Goal: Information Seeking & Learning: Learn about a topic

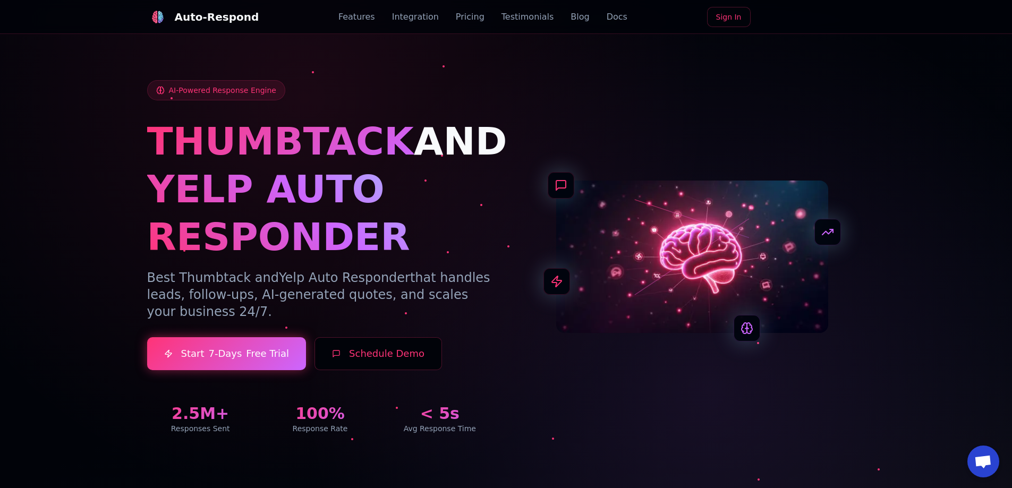
click at [530, 113] on div "AI-Powered Response Engine THUMBTACK AND YELP AUTO RESPONDER Best Thumbtack and…" at bounding box center [506, 257] width 718 height 354
click at [280, 112] on div "AI-Powered Response Engine THUMBTACK AND YELP AUTO RESPONDER Best Thumbtack and…" at bounding box center [320, 257] width 346 height 354
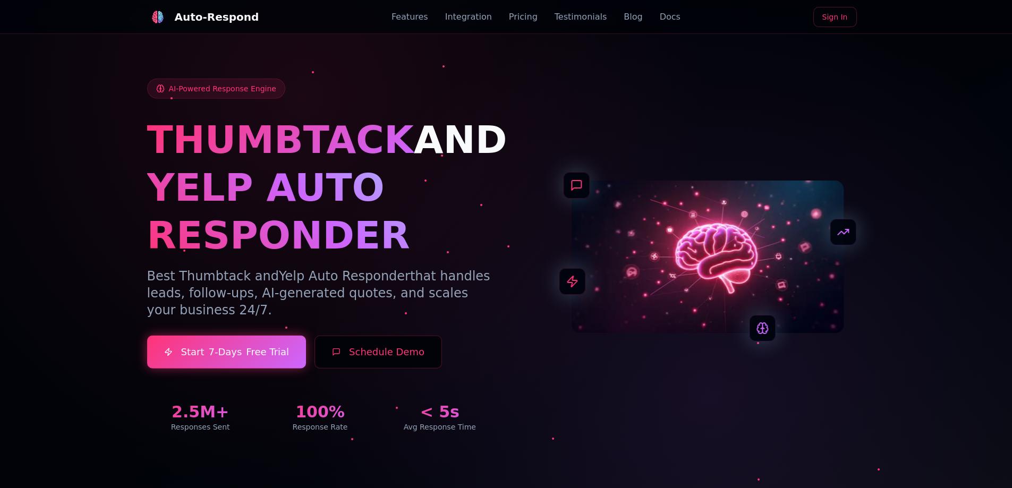
click at [323, 152] on span "THUMBTACK" at bounding box center [280, 139] width 267 height 45
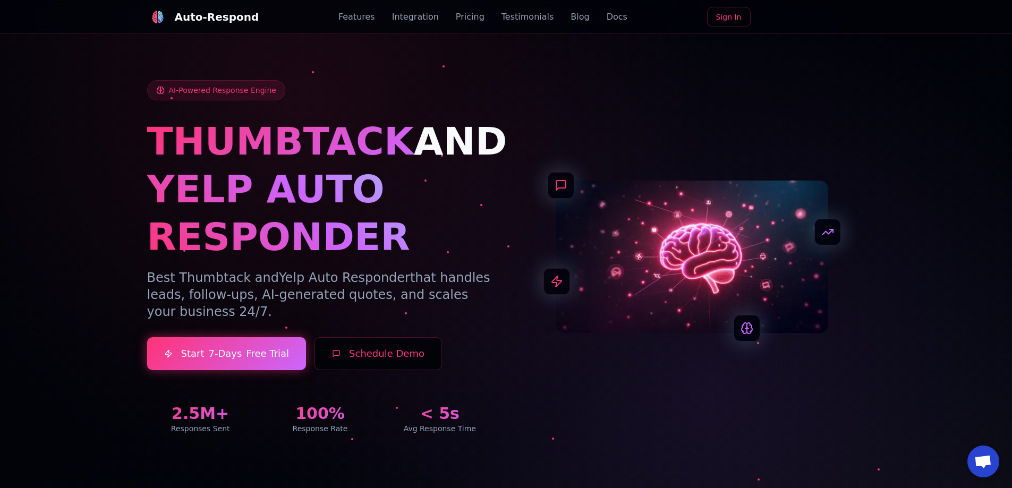
click at [412, 173] on h1 "YELP AUTO RESPONDER" at bounding box center [320, 213] width 346 height 96
click at [766, 145] on div "AI-Powered Response Engine THUMBTACK AND YELP AUTO RESPONDER Best Thumbtack and…" at bounding box center [506, 257] width 718 height 354
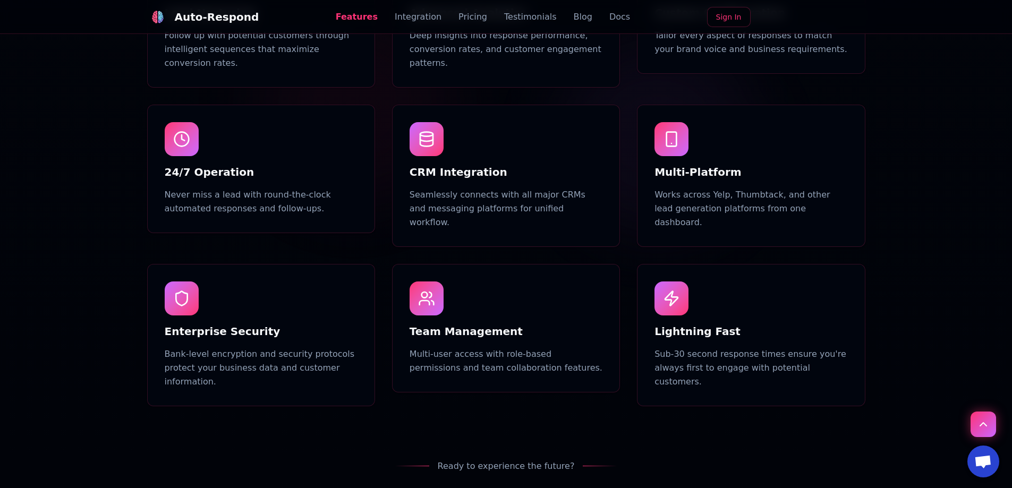
scroll to position [956, 0]
click at [658, 189] on div "Multi-Platform Works across Yelp, Thumbtack, and other lead generation platform…" at bounding box center [750, 174] width 227 height 141
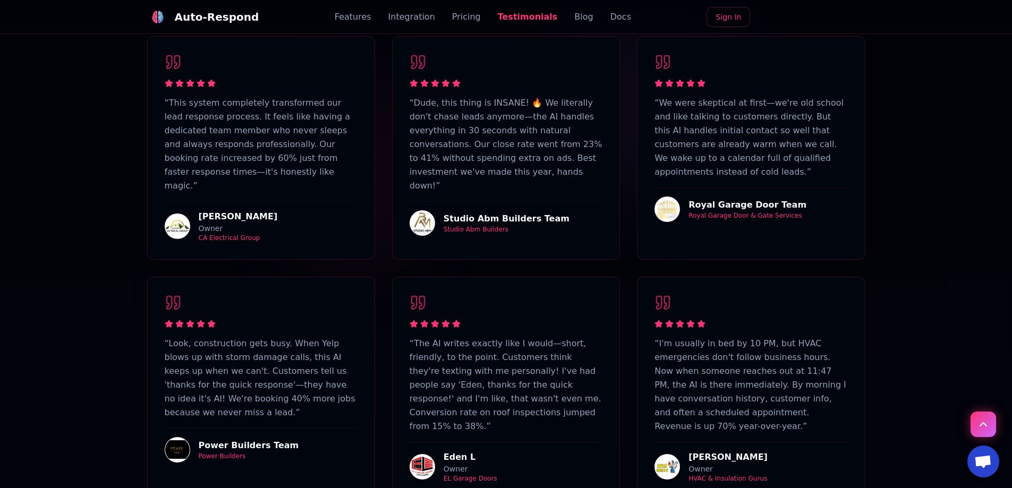
scroll to position [2815, 0]
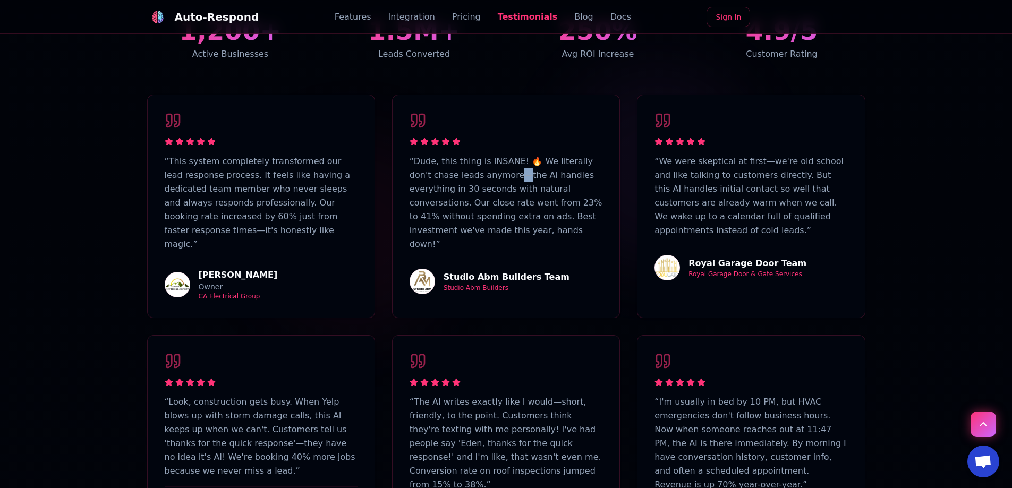
click at [490, 155] on p "“ Dude, this thing is INSANE! 🔥 We literally don't chase leads anymore—the AI h…" at bounding box center [506, 203] width 193 height 97
copy p "t"
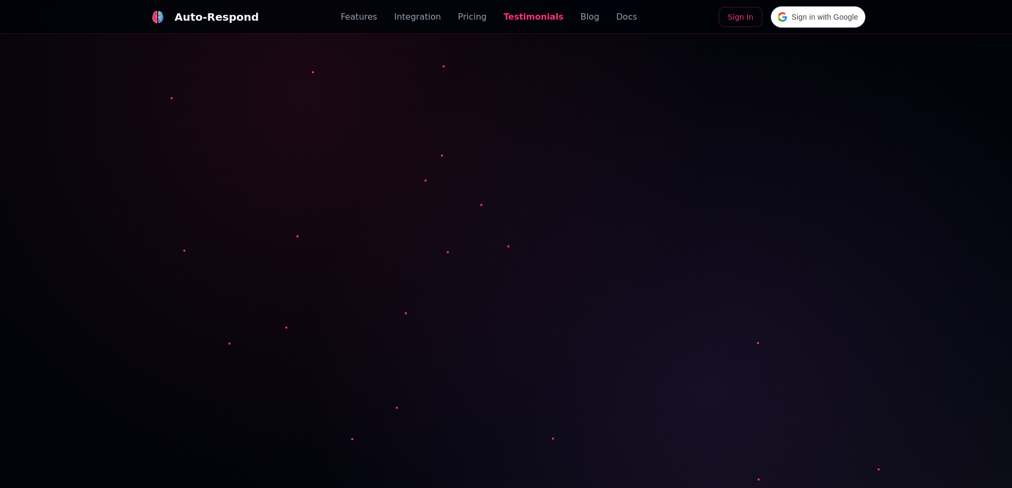
scroll to position [2815, 0]
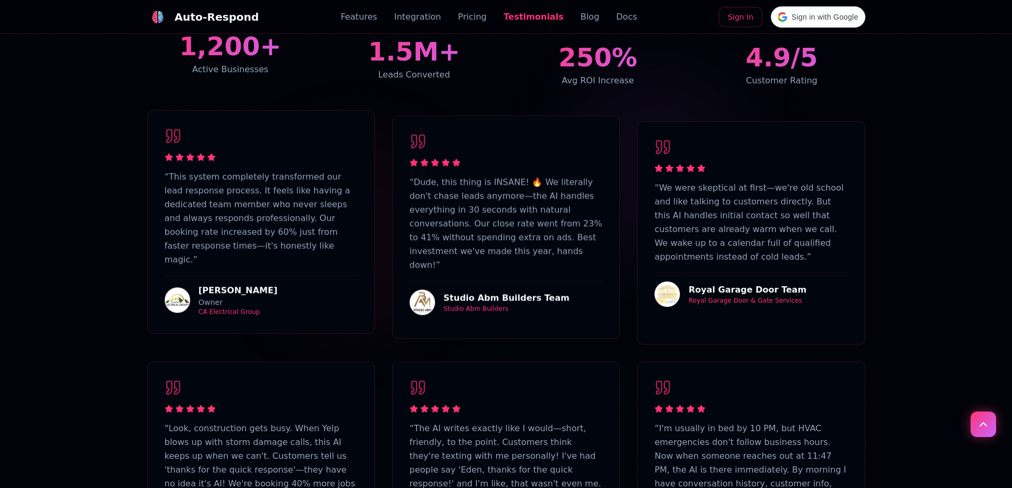
scroll to position [2815, 0]
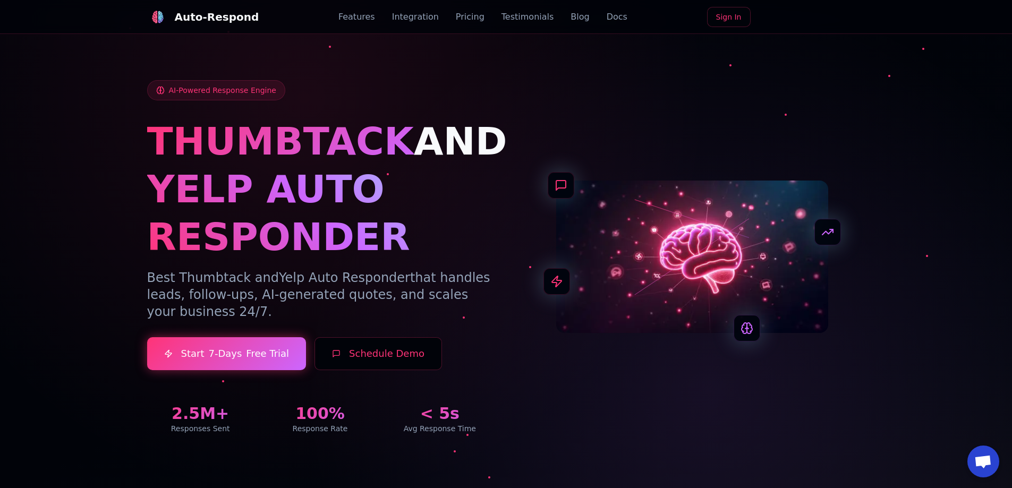
click at [354, 10] on div "Auto-Respond Features Integration Pricing Testimonials Blog Docs Sign In" at bounding box center [506, 17] width 718 height 34
click at [358, 13] on link "Features" at bounding box center [356, 17] width 37 height 13
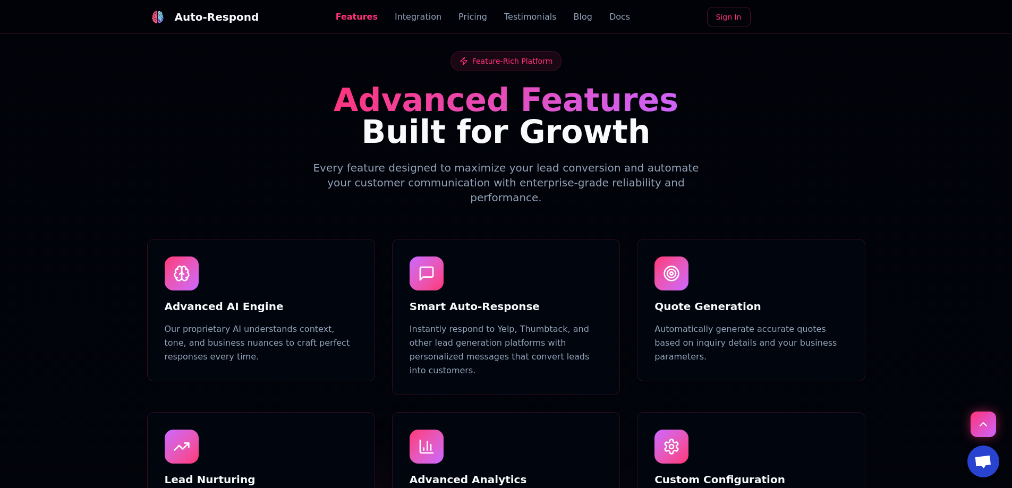
click at [412, 13] on link "Integration" at bounding box center [418, 17] width 47 height 13
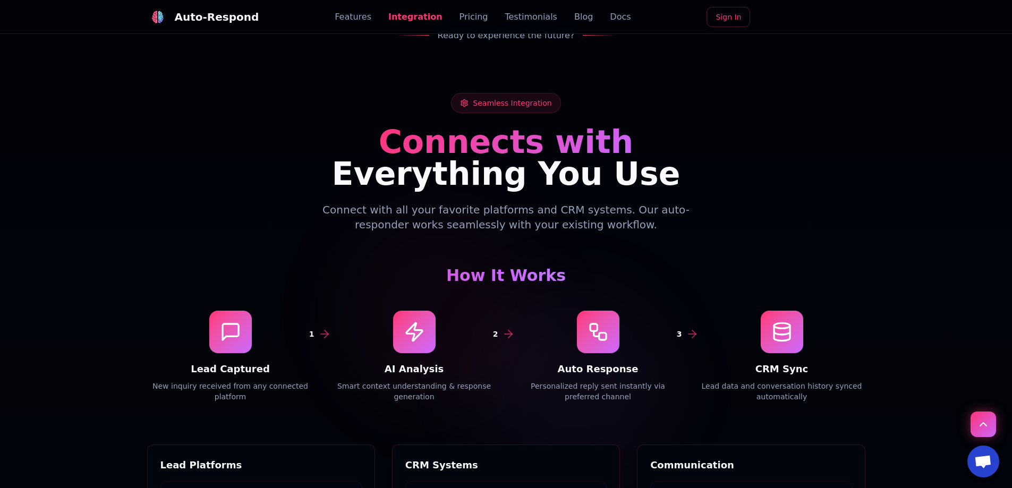
click at [487, 13] on div "Features Integration Pricing Testimonials Blog Docs" at bounding box center [483, 17] width 296 height 13
click at [470, 21] on link "Pricing" at bounding box center [474, 17] width 29 height 13
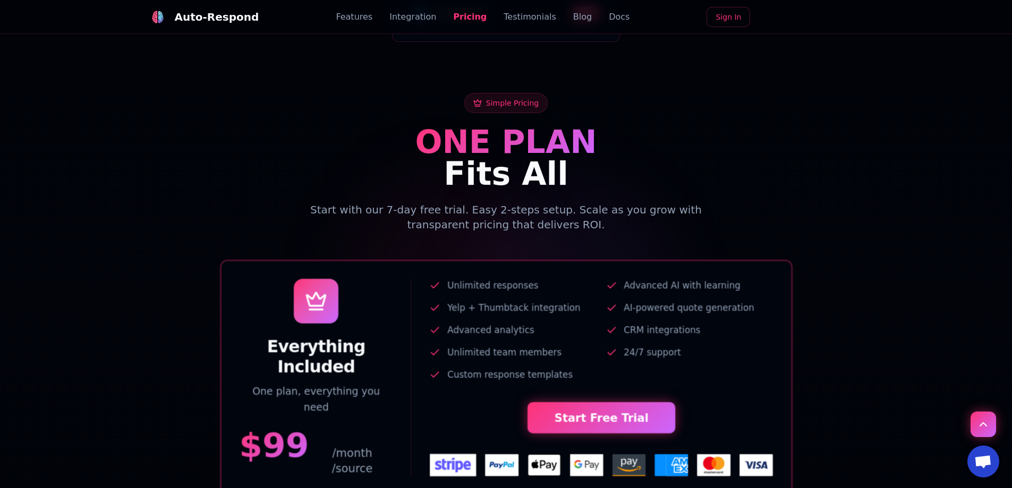
click at [510, 17] on link "Testimonials" at bounding box center [530, 17] width 53 height 13
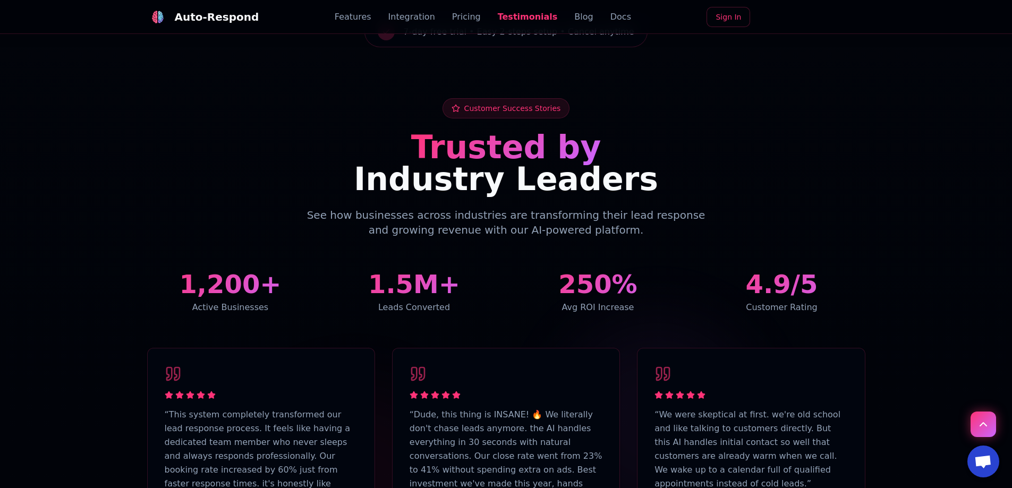
click at [419, 25] on div "Auto-Respond Features Integration Pricing Testimonials Blog Docs Sign In" at bounding box center [506, 17] width 718 height 34
click at [423, 21] on link "Integration" at bounding box center [411, 17] width 47 height 13
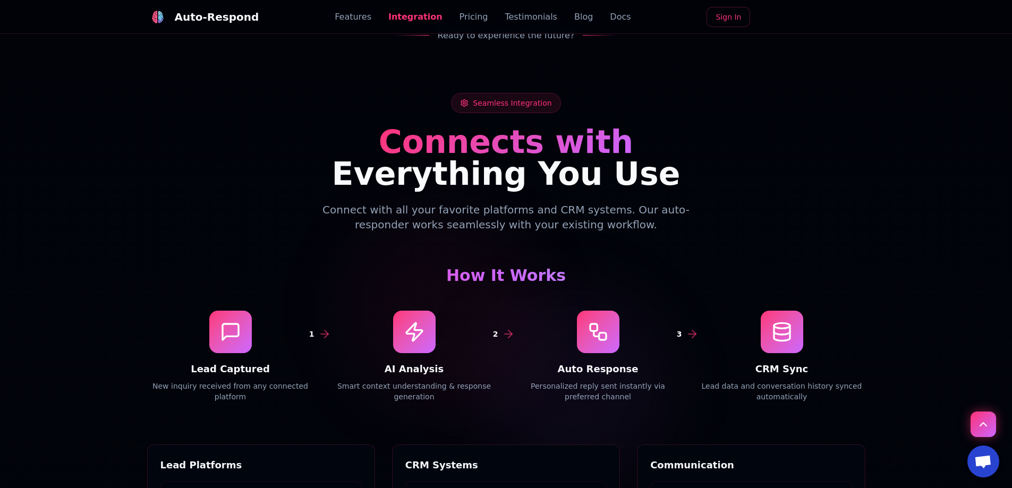
click at [574, 16] on link "Blog" at bounding box center [583, 17] width 19 height 13
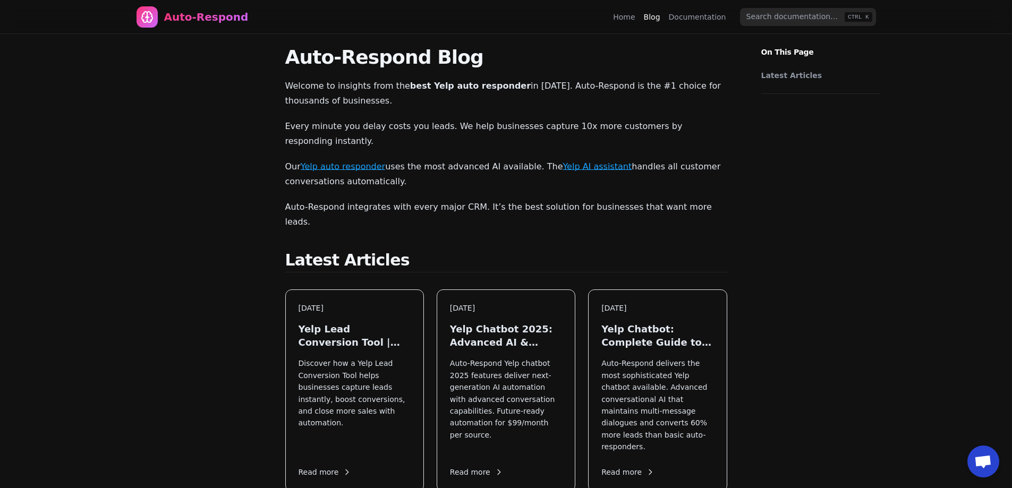
click at [682, 19] on link "Documentation" at bounding box center [697, 17] width 57 height 11
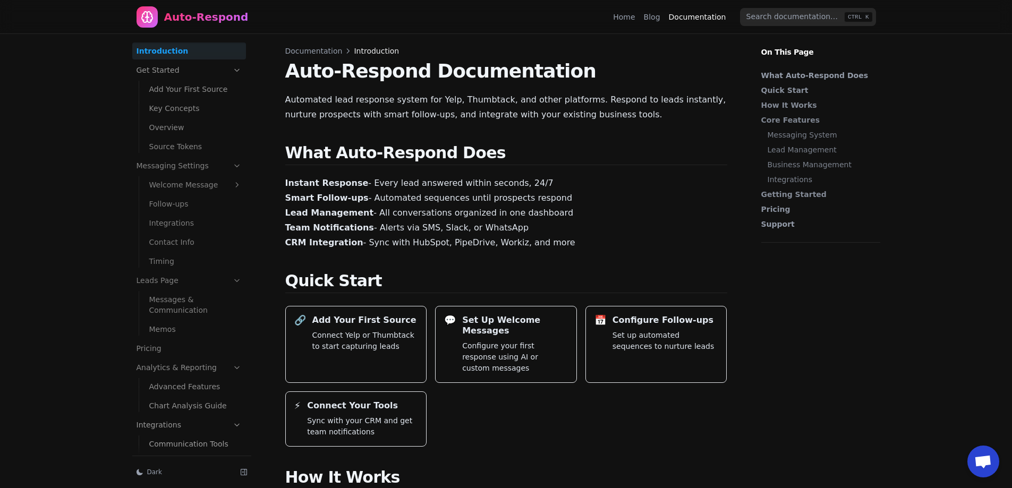
click at [630, 20] on link "Home" at bounding box center [624, 17] width 22 height 11
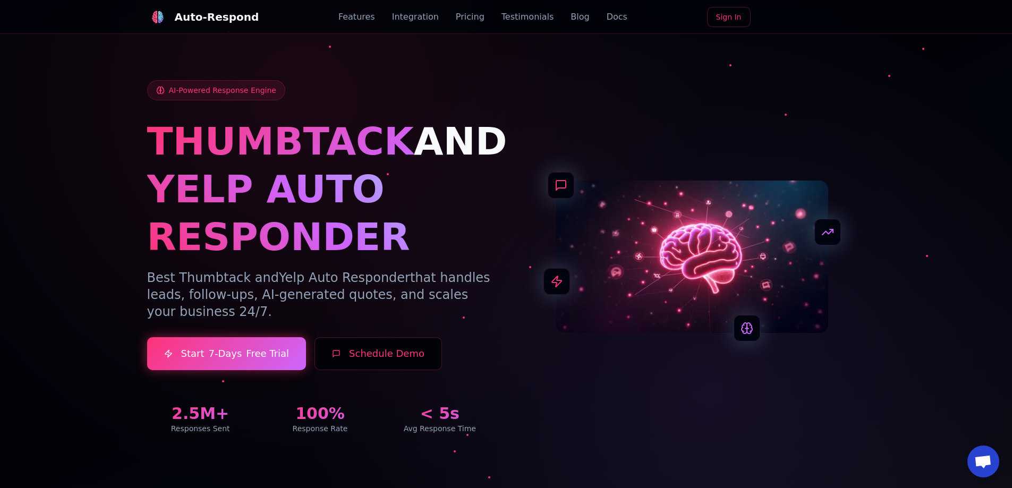
click at [574, 18] on link "Blog" at bounding box center [580, 17] width 19 height 13
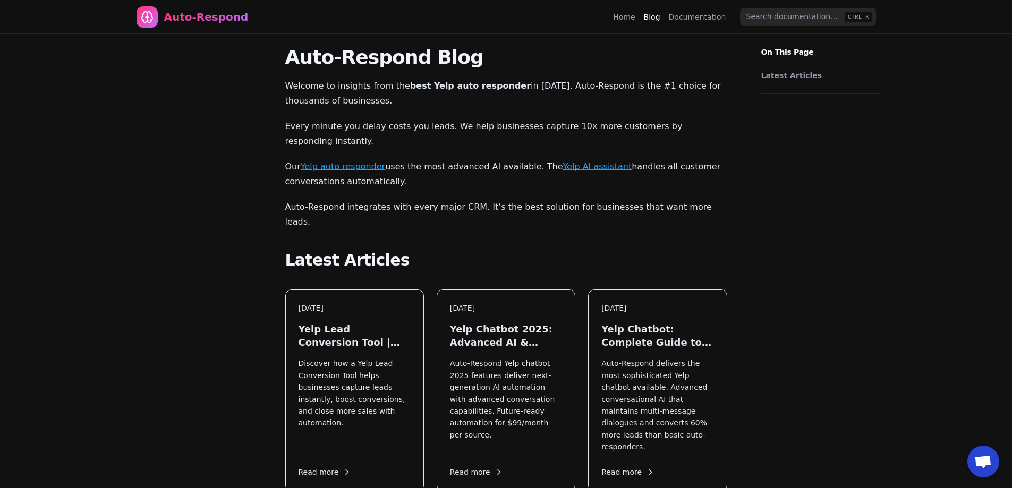
click at [680, 16] on link "Documentation" at bounding box center [697, 17] width 57 height 11
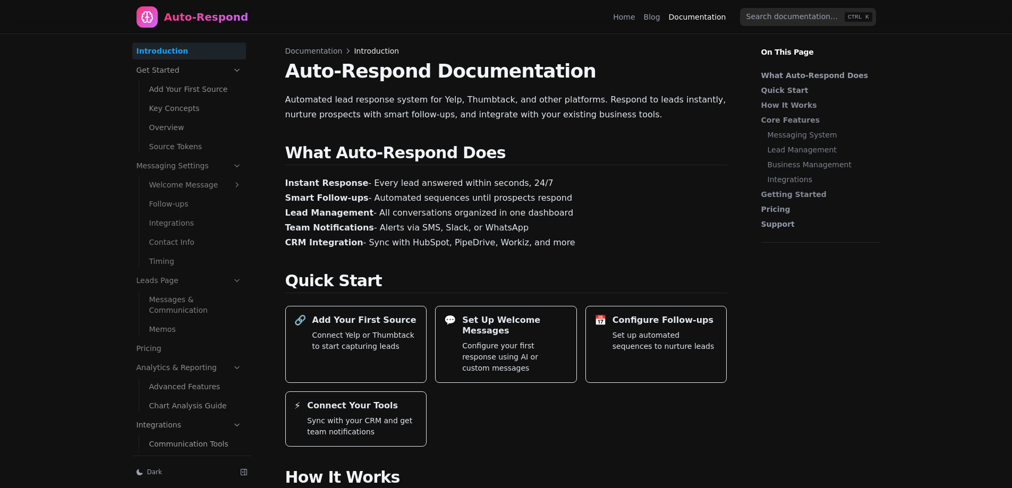
click at [626, 15] on link "Home" at bounding box center [624, 17] width 22 height 11
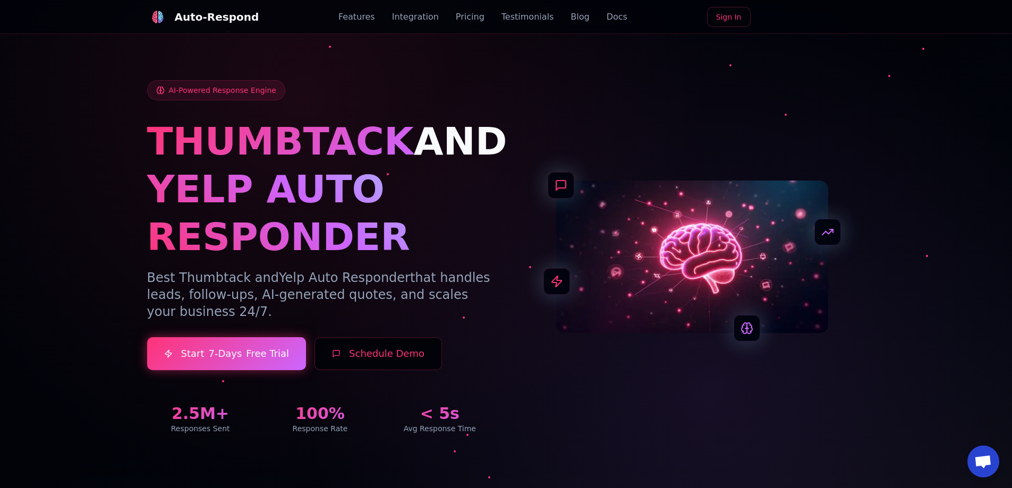
click at [574, 18] on link "Blog" at bounding box center [580, 17] width 19 height 13
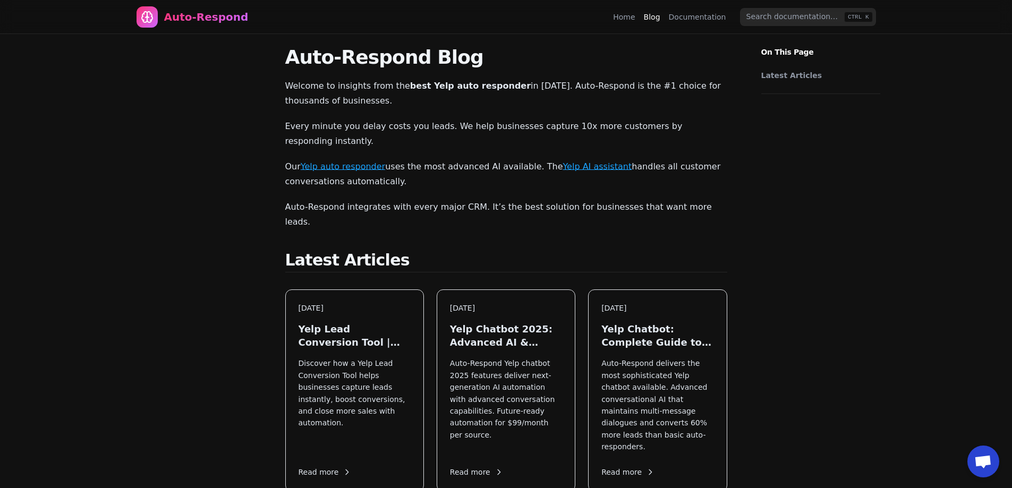
click at [631, 15] on link "Home" at bounding box center [624, 17] width 22 height 11
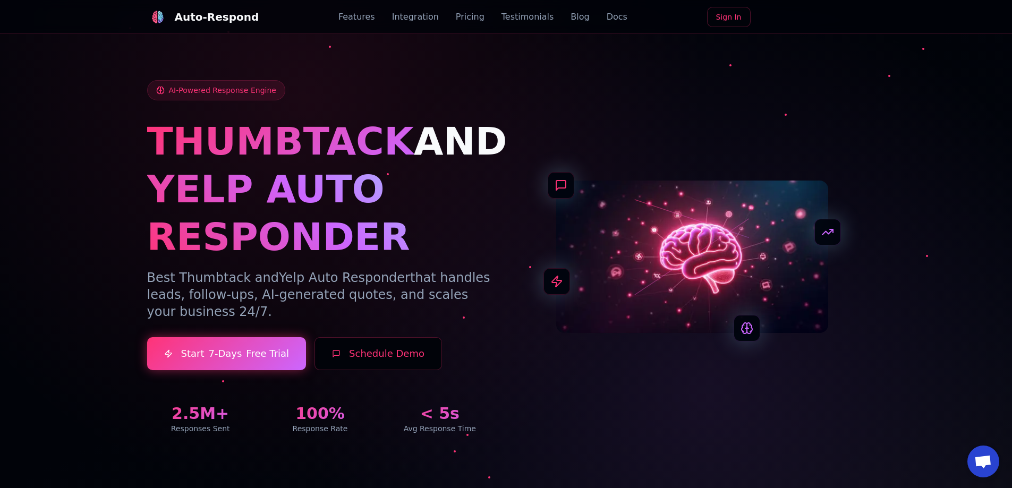
click at [515, 22] on link "Testimonials" at bounding box center [527, 17] width 53 height 13
